Goal: Find specific page/section: Find specific page/section

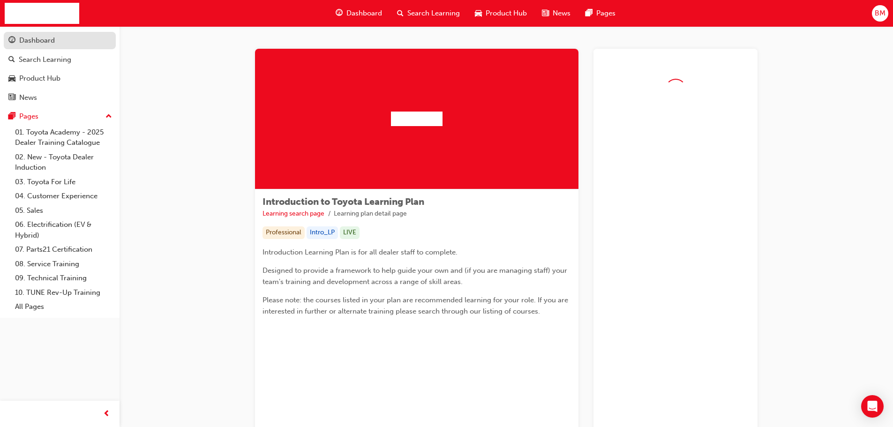
click at [34, 38] on div "Dashboard" at bounding box center [37, 40] width 36 height 11
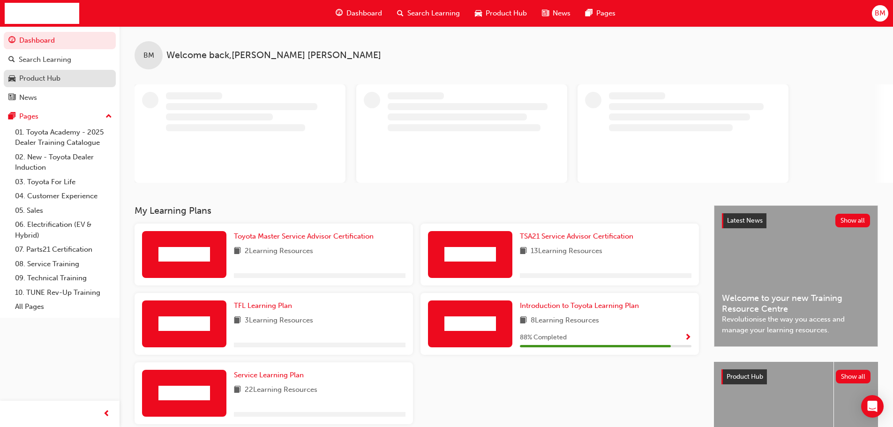
click at [56, 74] on div "Product Hub" at bounding box center [39, 78] width 41 height 11
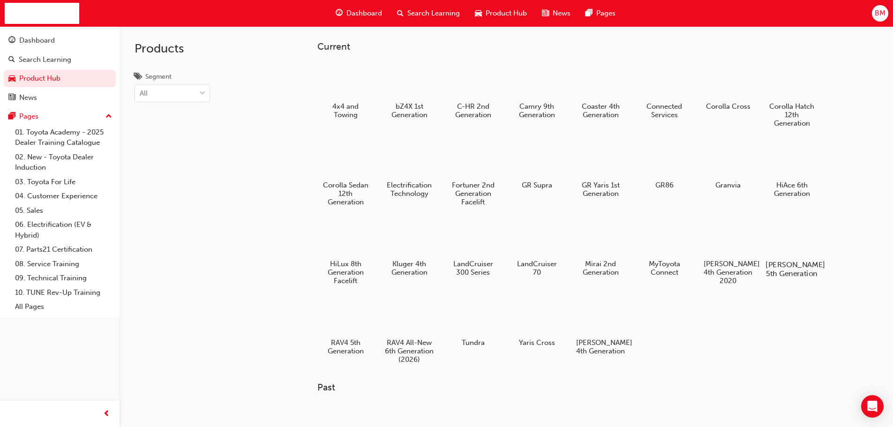
click at [795, 231] on div at bounding box center [792, 238] width 52 height 38
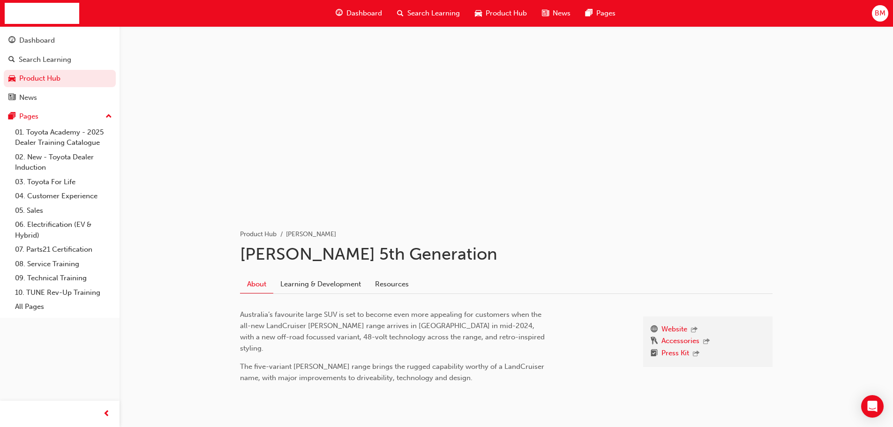
scroll to position [23, 0]
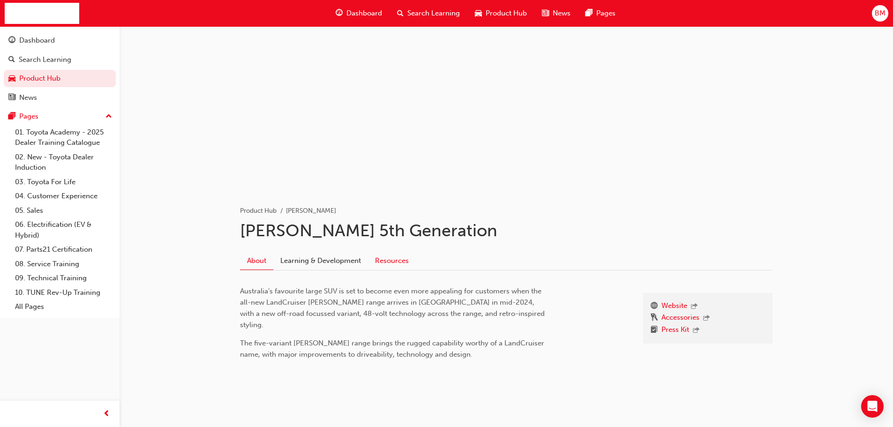
click at [406, 256] on link "Resources" at bounding box center [392, 261] width 48 height 18
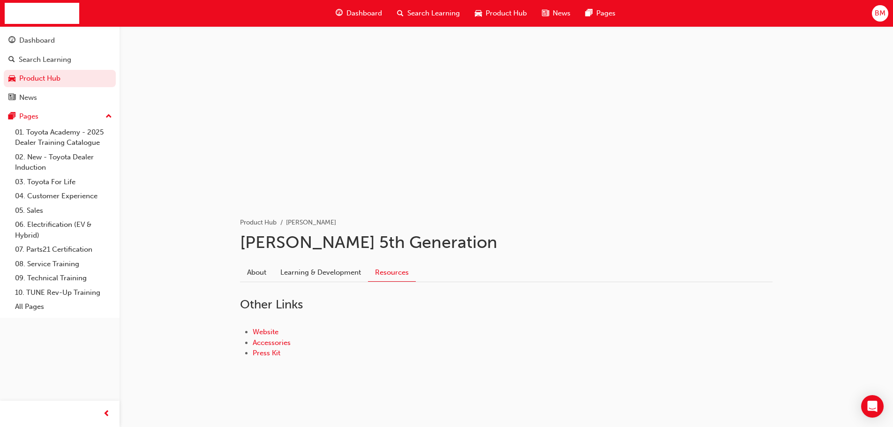
scroll to position [12, 0]
click at [286, 339] on link "Accessories" at bounding box center [272, 342] width 38 height 8
